Goal: Information Seeking & Learning: Understand process/instructions

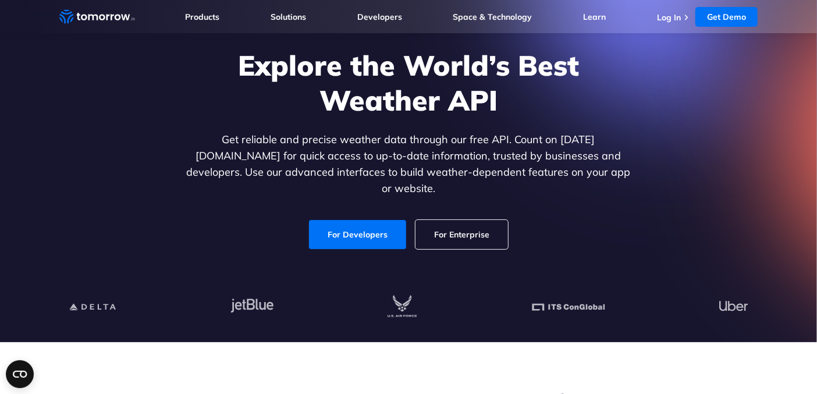
scroll to position [58, 0]
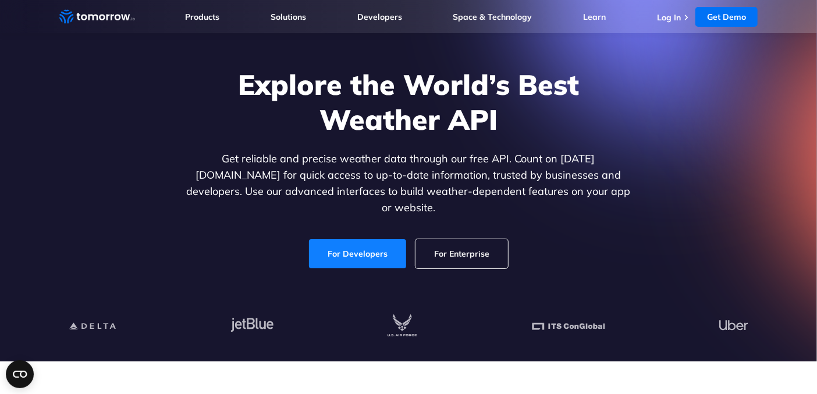
click at [375, 255] on link "For Developers" at bounding box center [357, 253] width 97 height 29
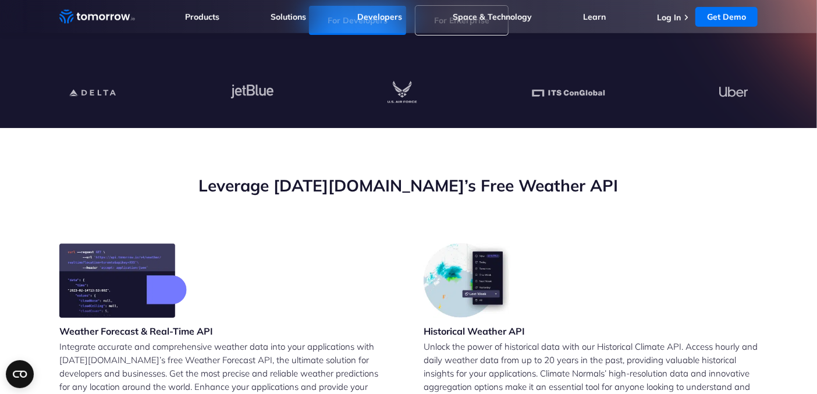
scroll to position [348, 0]
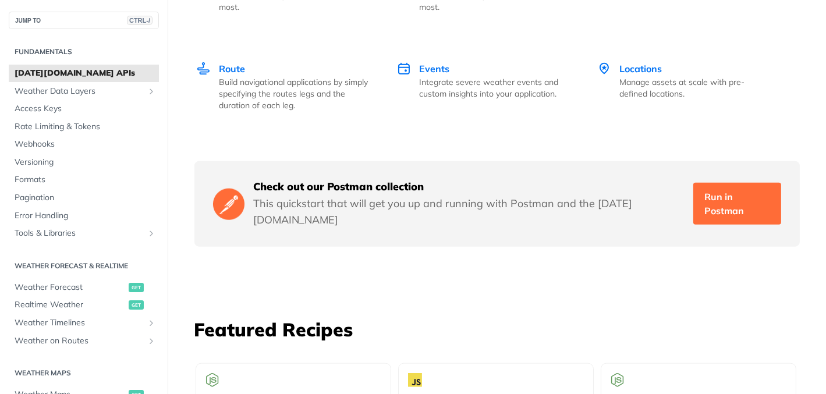
scroll to position [1862, 0]
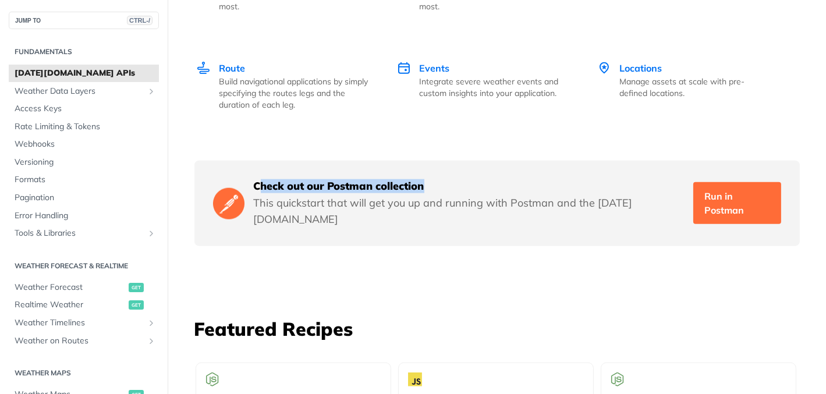
drag, startPoint x: 266, startPoint y: 175, endPoint x: 474, endPoint y: 173, distance: 207.7
click at [474, 179] on h5 "Check out our Postman collection" at bounding box center [469, 186] width 431 height 14
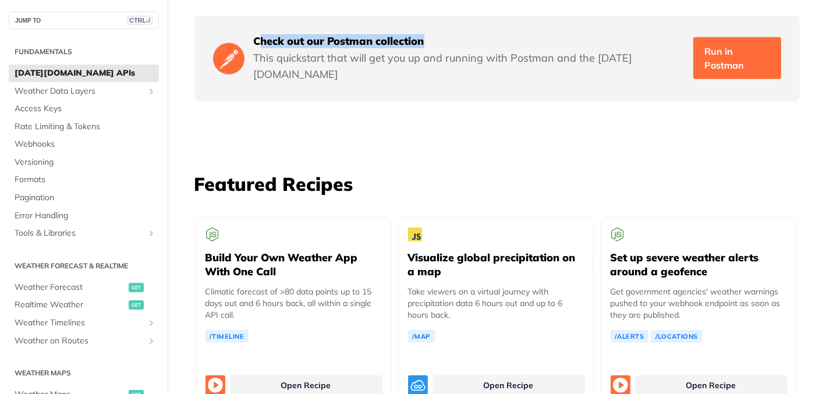
scroll to position [2094, 0]
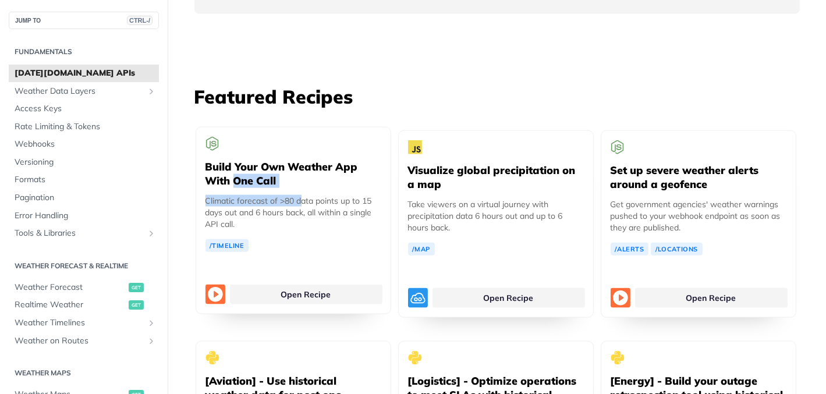
drag, startPoint x: 230, startPoint y: 151, endPoint x: 300, endPoint y: 161, distance: 69.9
click at [296, 163] on div "Build Your Own Weather App With One Call Climatic forecast of >80 data points u…" at bounding box center [293, 189] width 176 height 125
click at [315, 217] on div "Build Your Own Weather App With One Call Climatic forecast of >80 data points u…" at bounding box center [293, 189] width 176 height 125
click at [314, 284] on link "Open Recipe" at bounding box center [306, 294] width 152 height 20
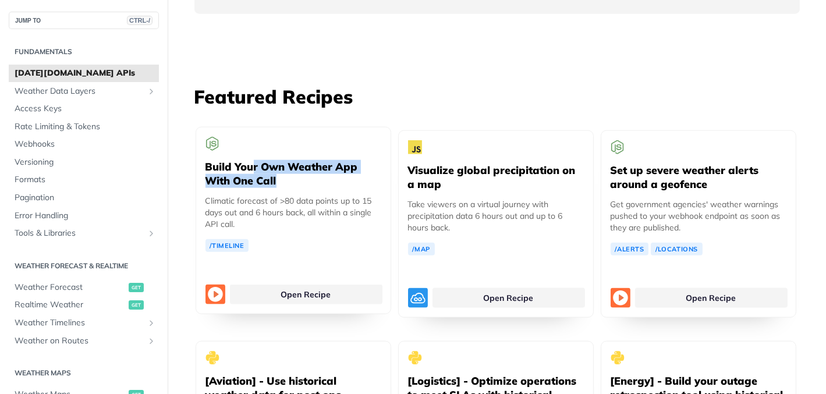
drag, startPoint x: 247, startPoint y: 133, endPoint x: 342, endPoint y: 148, distance: 95.9
click at [342, 160] on h5 "Build Your Own Weather App With One Call" at bounding box center [293, 174] width 176 height 28
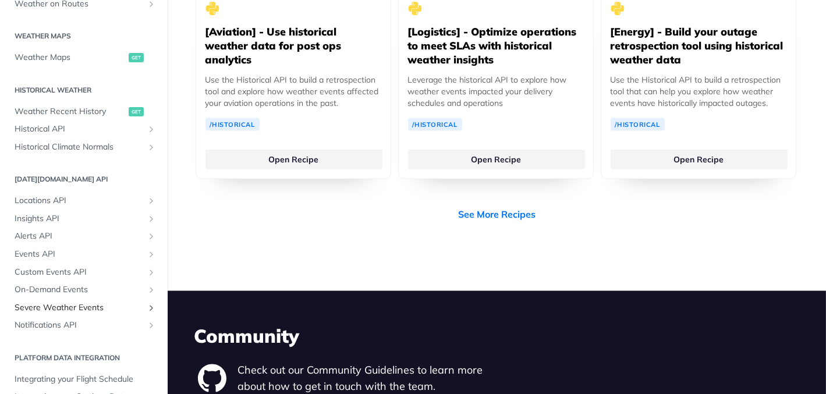
scroll to position [348, 0]
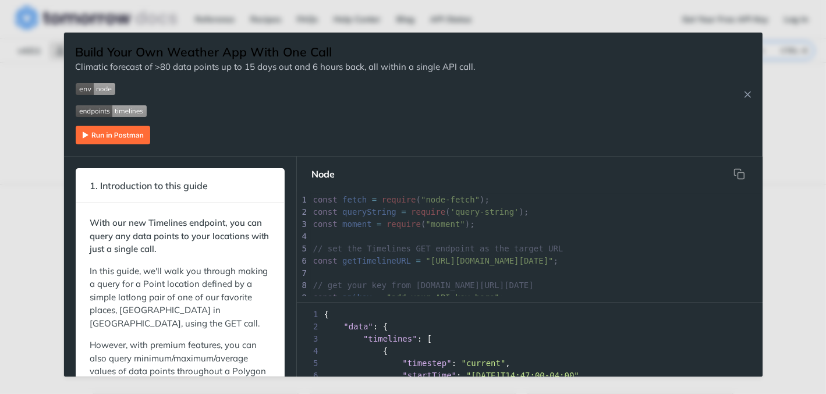
click at [104, 141] on img "Expand image" at bounding box center [113, 135] width 74 height 19
